Goal: Task Accomplishment & Management: Manage account settings

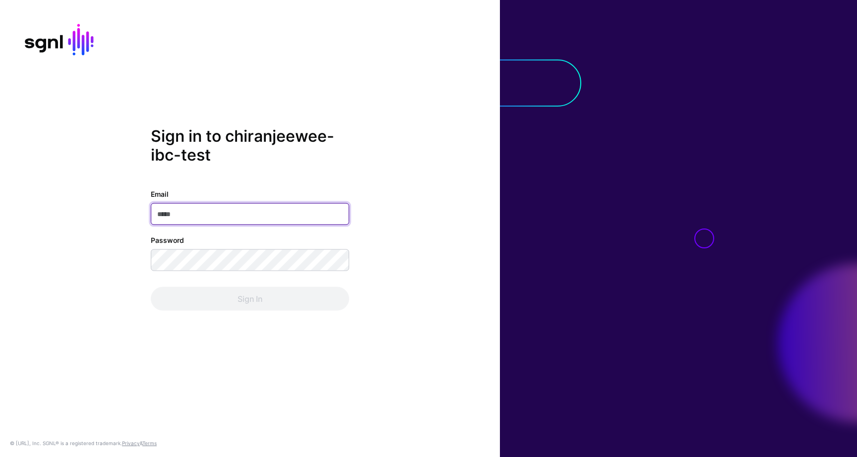
click at [268, 215] on input "Email" at bounding box center [250, 214] width 198 height 22
paste input "**********"
type input "**********"
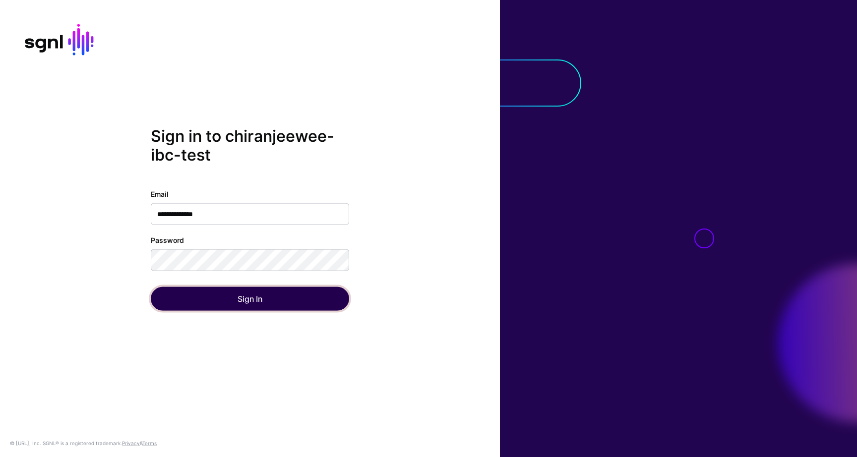
click at [192, 295] on button "Sign In" at bounding box center [250, 299] width 198 height 24
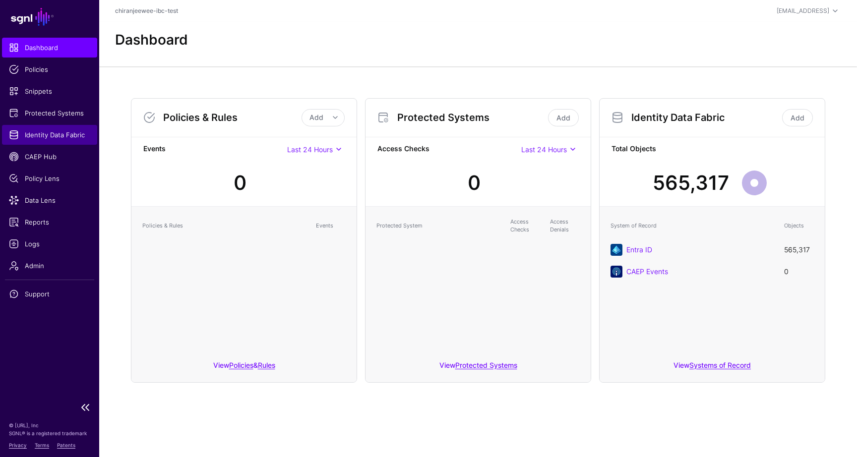
click at [59, 132] on span "Identity Data Fabric" at bounding box center [49, 135] width 81 height 10
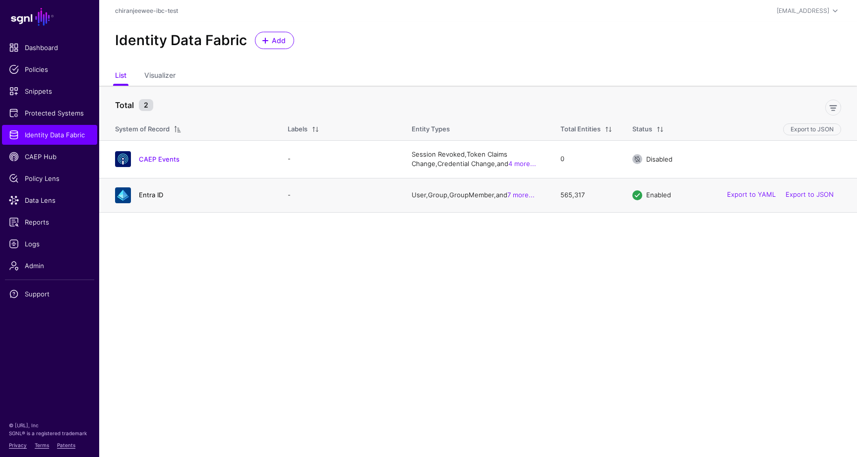
click at [156, 197] on link "Entra ID" at bounding box center [151, 195] width 24 height 8
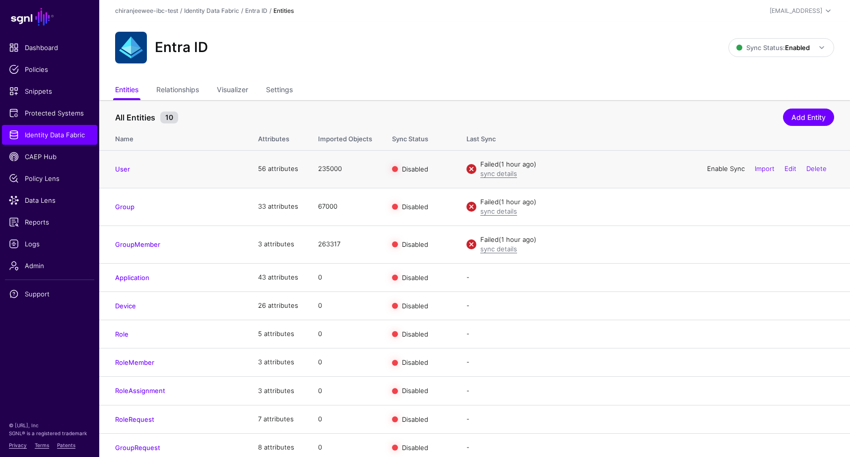
click at [719, 170] on link "Enable Sync" at bounding box center [726, 169] width 38 height 8
click at [507, 175] on link "sync details" at bounding box center [498, 174] width 37 height 8
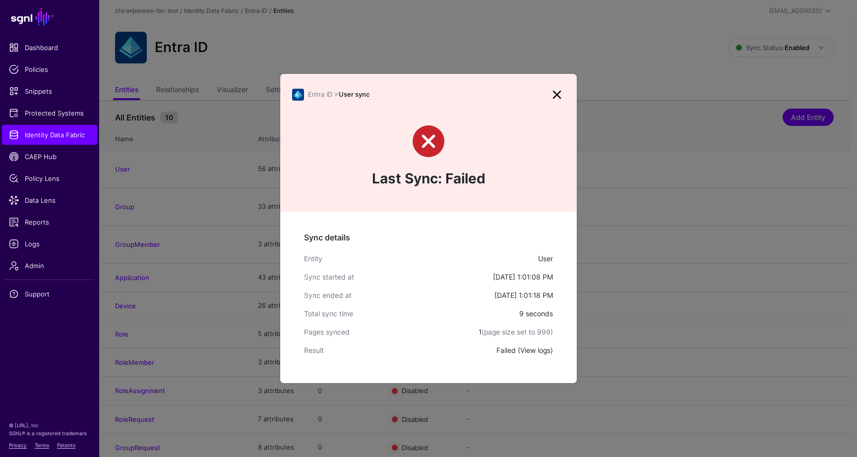
click at [536, 353] on link "View logs" at bounding box center [535, 350] width 30 height 8
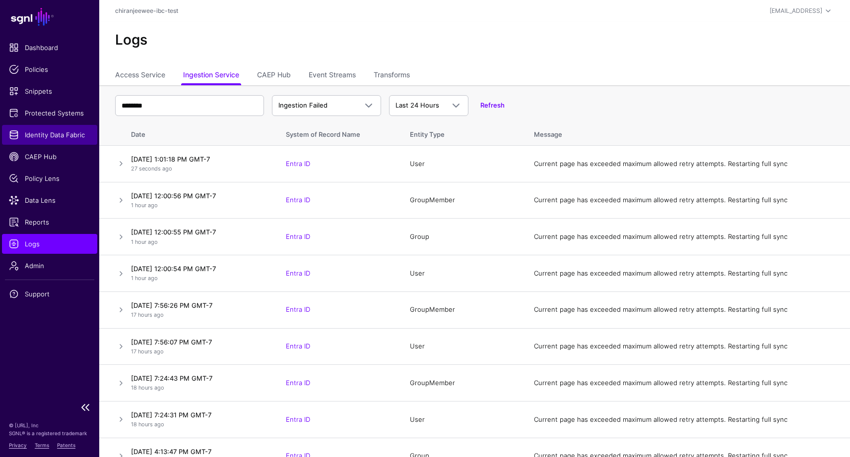
click at [53, 135] on span "Identity Data Fabric" at bounding box center [49, 135] width 81 height 10
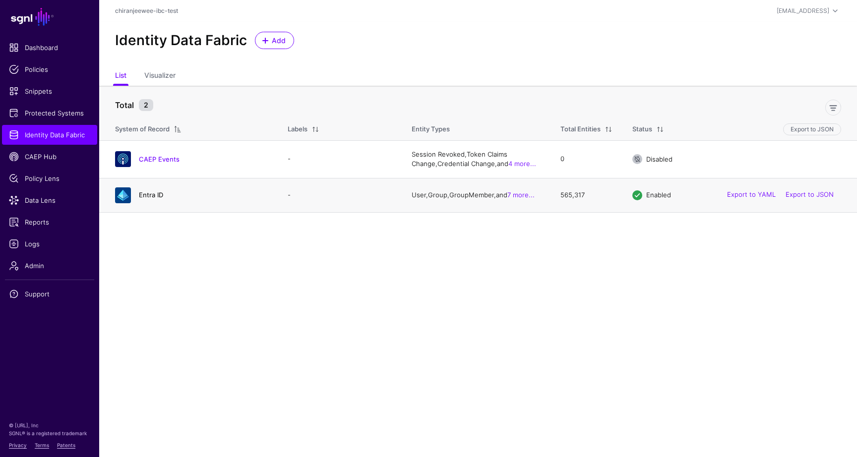
click at [152, 196] on link "Entra ID" at bounding box center [151, 195] width 24 height 8
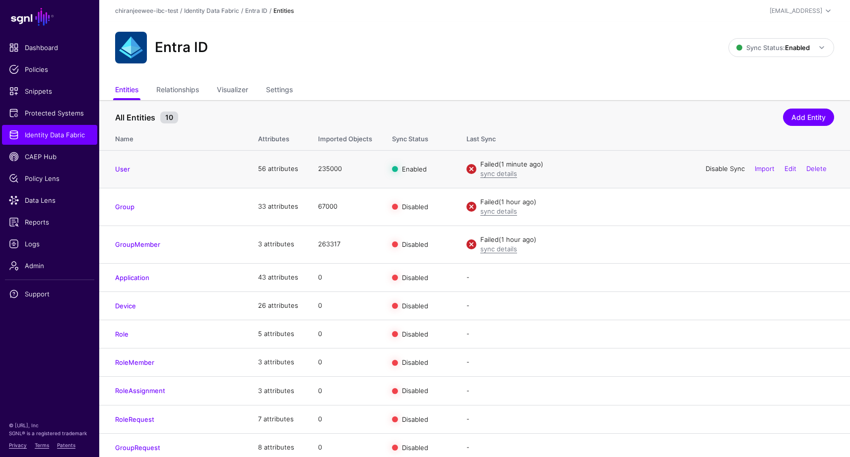
click at [711, 171] on link "Disable Sync" at bounding box center [724, 169] width 39 height 8
click at [827, 10] on span at bounding box center [828, 11] width 12 height 12
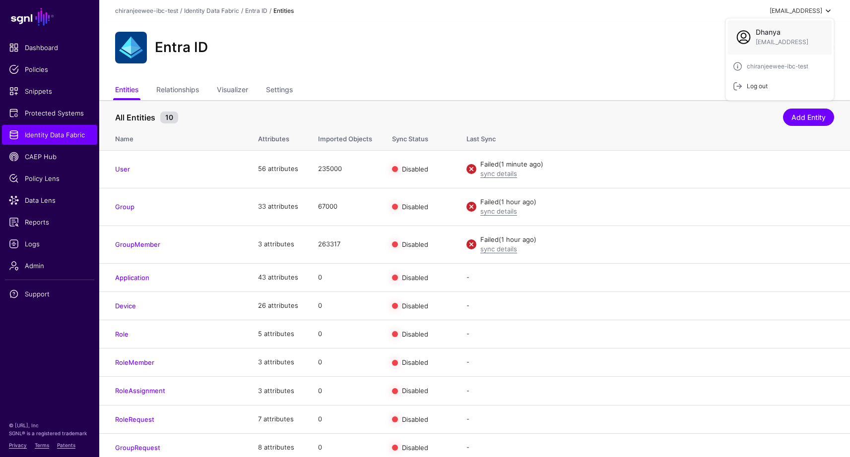
click at [766, 83] on div "Log out" at bounding box center [755, 86] width 25 height 9
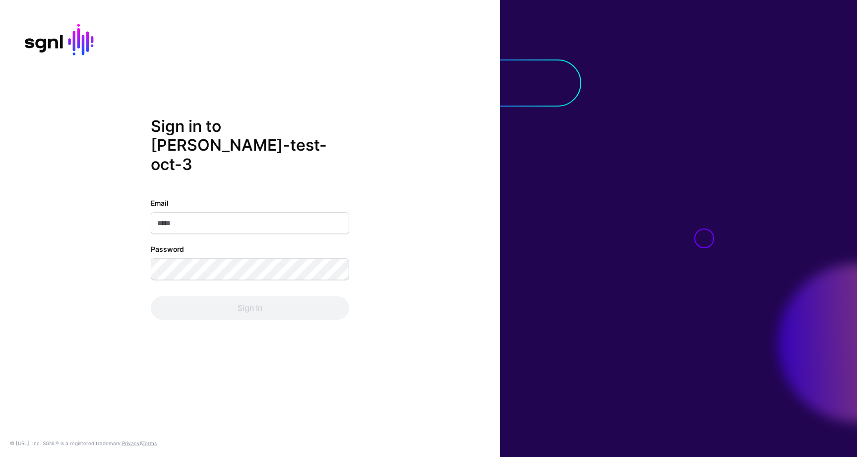
click at [186, 216] on input "Email" at bounding box center [250, 224] width 198 height 22
